Goal: Task Accomplishment & Management: Complete application form

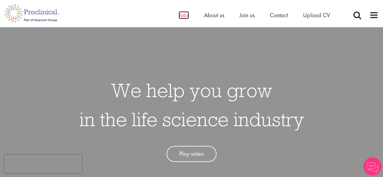
click at [180, 15] on span "Jobs" at bounding box center [184, 15] width 10 height 8
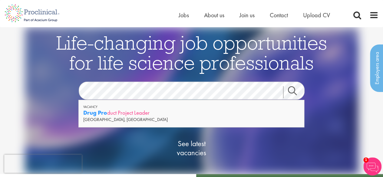
click at [137, 115] on div "Drug Pro duct Project Leader" at bounding box center [191, 113] width 216 height 8
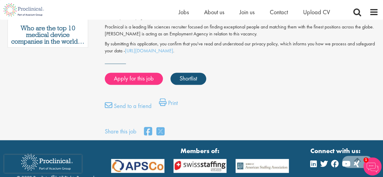
scroll to position [393, 0]
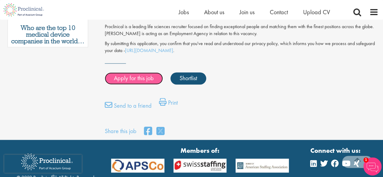
click at [125, 72] on link "Apply for this job" at bounding box center [134, 78] width 58 height 12
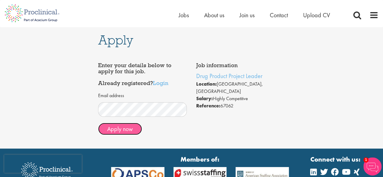
click at [128, 130] on button "Apply now" at bounding box center [120, 129] width 44 height 12
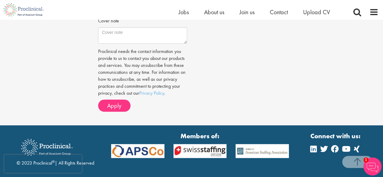
scroll to position [212, 0]
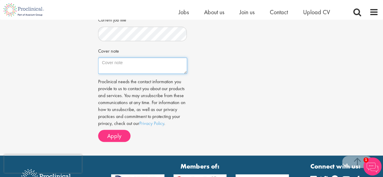
click at [110, 63] on textarea "Cover note" at bounding box center [142, 66] width 89 height 16
paste textarea "bennett"
click at [120, 63] on textarea "Dear Mr. bennett" at bounding box center [142, 66] width 89 height 16
click at [139, 64] on textarea "Dear Mr. Bennett" at bounding box center [142, 66] width 89 height 16
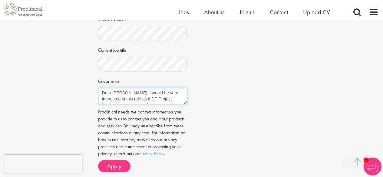
scroll to position [12, 0]
click at [166, 94] on textarea "Dear Mr. Bennett, I would be very interested in this role as a DP Project Leade…" at bounding box center [142, 96] width 89 height 16
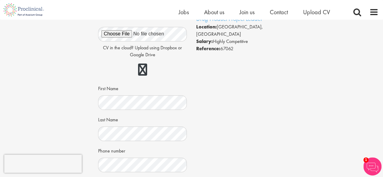
scroll to position [30, 0]
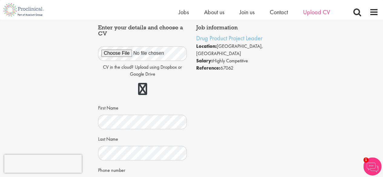
type textarea "Dear Mr. Bennett, I would be very interested in this role as a DP Project Leade…"
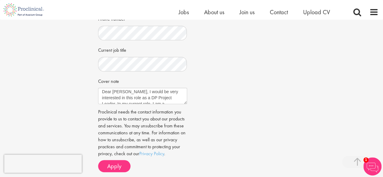
scroll to position [0, 0]
click at [123, 169] on button "Apply" at bounding box center [114, 166] width 32 height 12
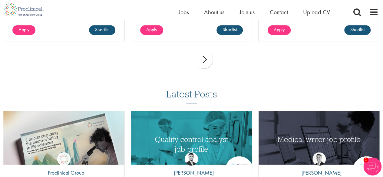
scroll to position [515, 0]
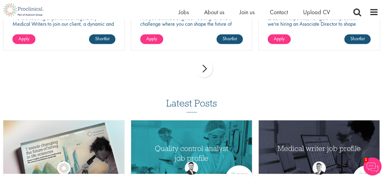
click at [208, 71] on div "next" at bounding box center [204, 68] width 18 height 18
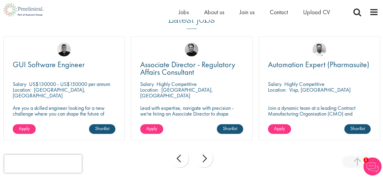
scroll to position [424, 0]
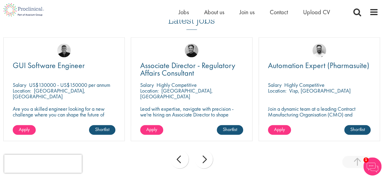
click at [206, 159] on div "next" at bounding box center [204, 159] width 18 height 18
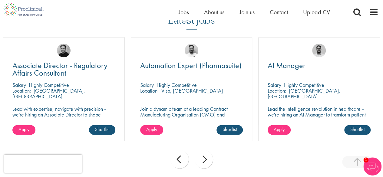
click at [206, 159] on div "next" at bounding box center [204, 159] width 18 height 18
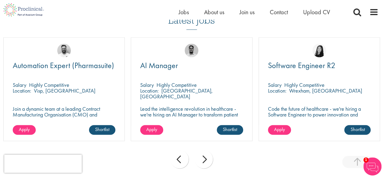
click at [206, 159] on div "next" at bounding box center [204, 159] width 18 height 18
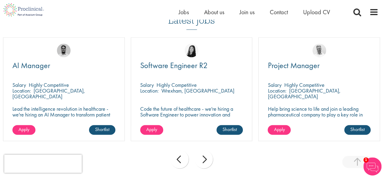
click at [206, 159] on div "next" at bounding box center [204, 159] width 18 height 18
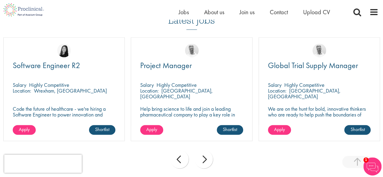
click at [206, 159] on div "next" at bounding box center [204, 159] width 18 height 18
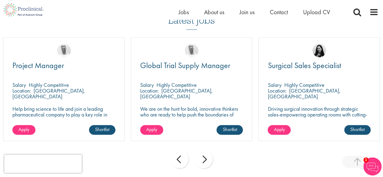
click at [206, 159] on div "next" at bounding box center [204, 159] width 18 height 18
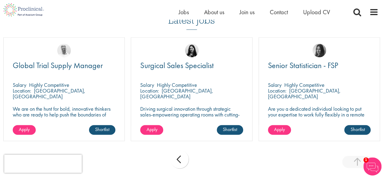
click at [206, 159] on div "prev next" at bounding box center [191, 160] width 383 height 26
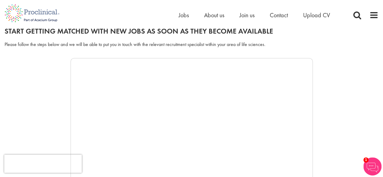
scroll to position [0, 0]
